Goal: Transaction & Acquisition: Purchase product/service

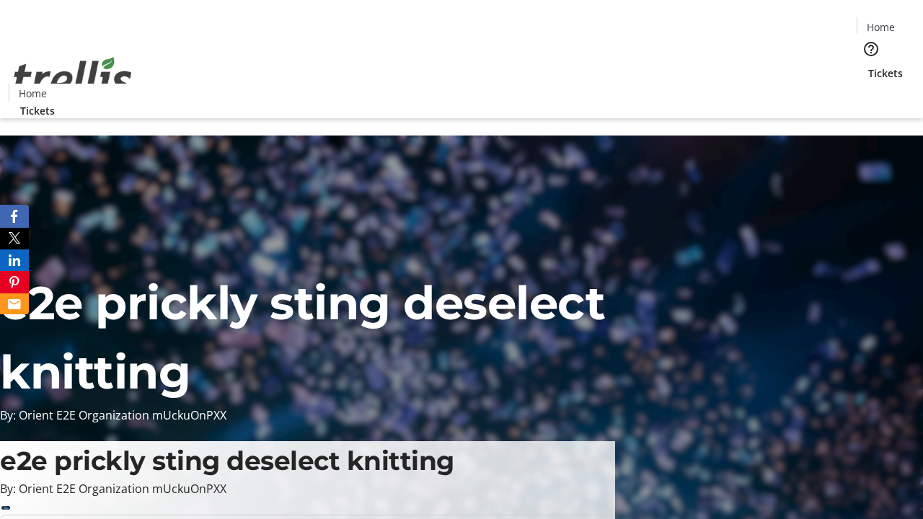
click at [868, 66] on span "Tickets" at bounding box center [885, 73] width 35 height 15
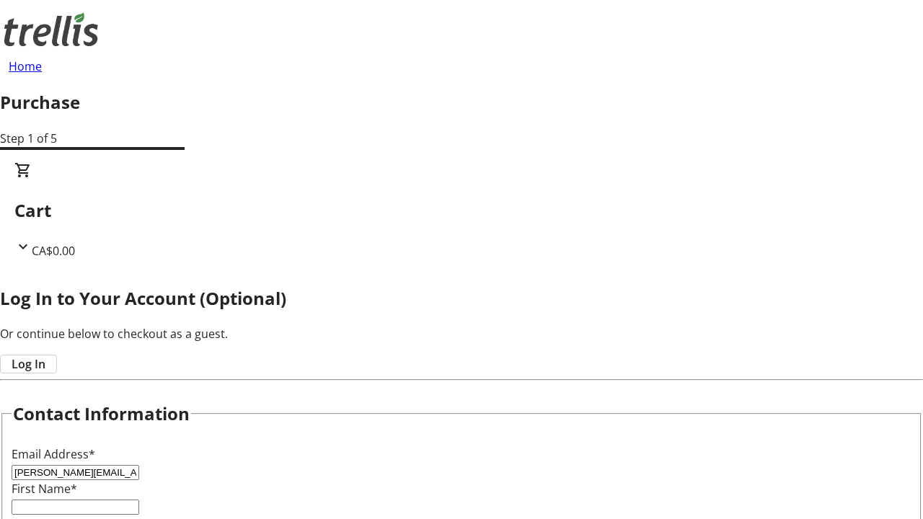
type input "[PERSON_NAME][EMAIL_ADDRESS][DOMAIN_NAME]"
type input "[PERSON_NAME]"
